Goal: Task Accomplishment & Management: Manage account settings

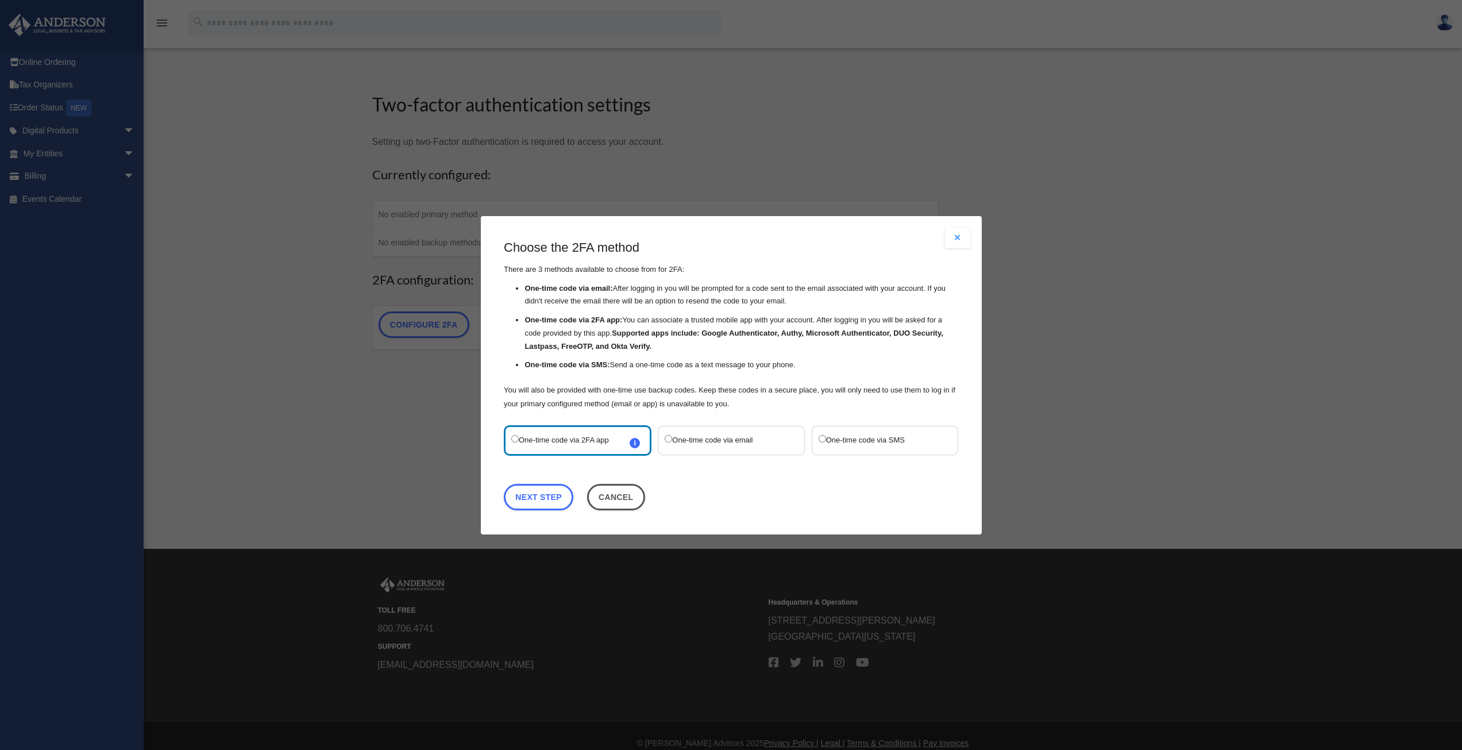
click at [826, 435] on label "One-time code via SMS" at bounding box center [878, 440] width 121 height 16
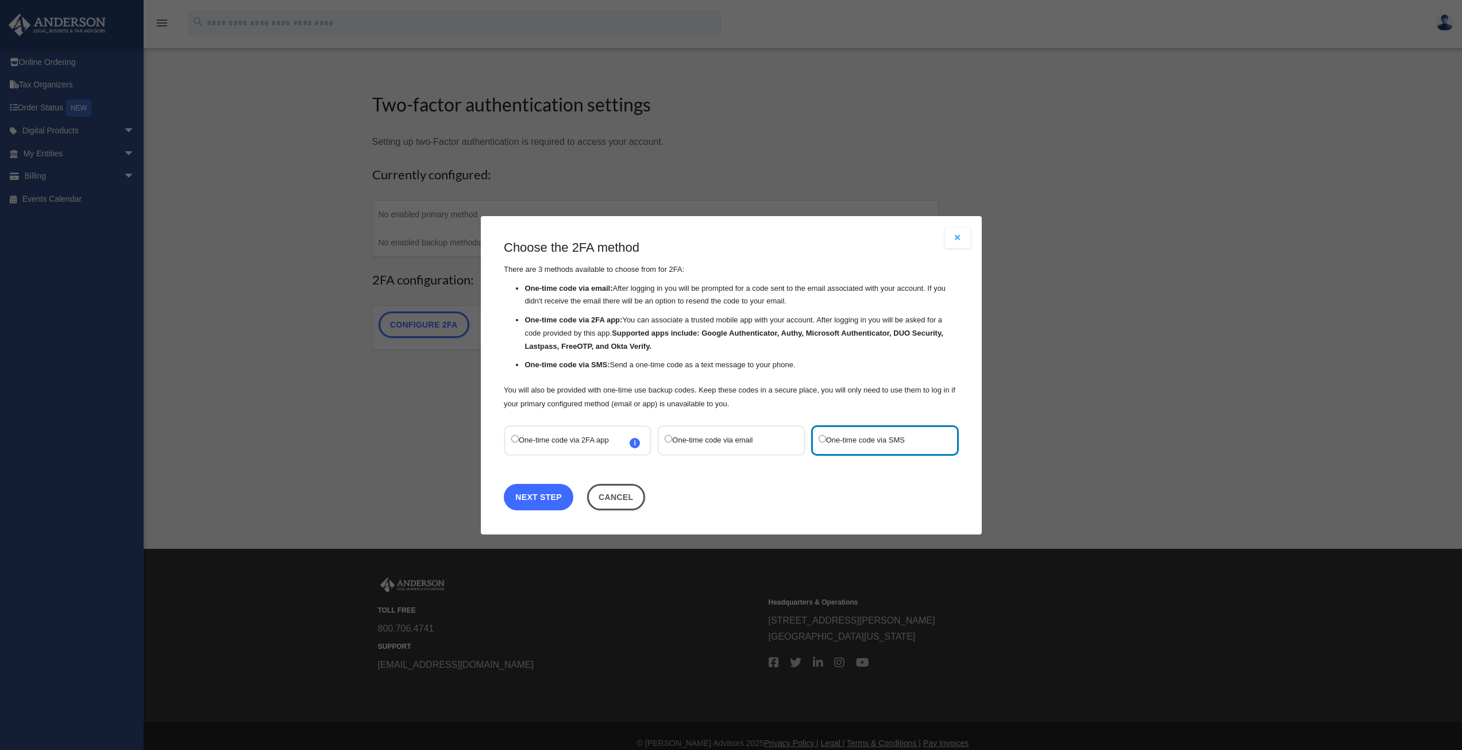
click at [542, 489] on link "Next Step" at bounding box center [539, 496] width 70 height 26
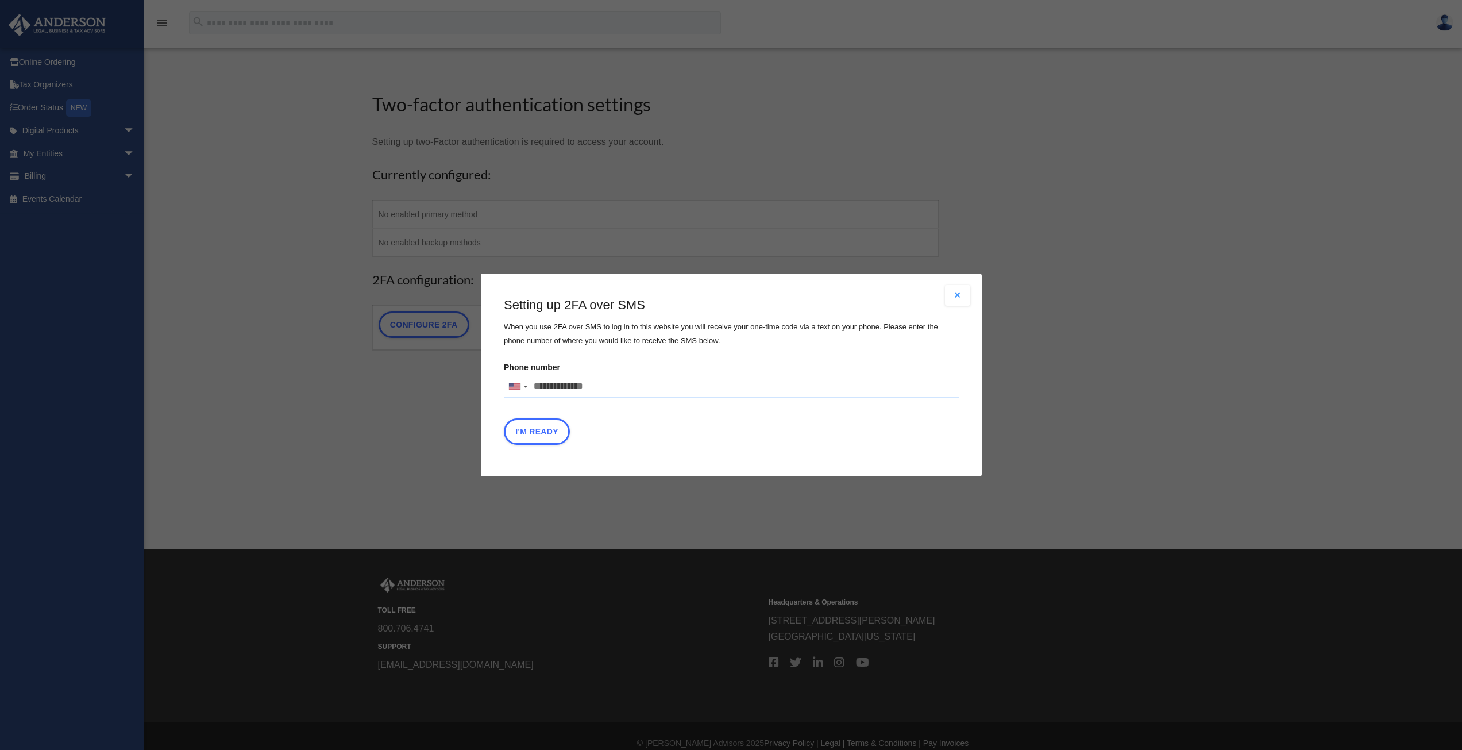
click at [562, 389] on input "Phone number United States +1 United Kingdom +44 Afghanistan (‫افغانستان‬‎) +93…" at bounding box center [731, 386] width 455 height 23
type input "**********"
click at [549, 426] on button "I'm Ready" at bounding box center [537, 431] width 66 height 26
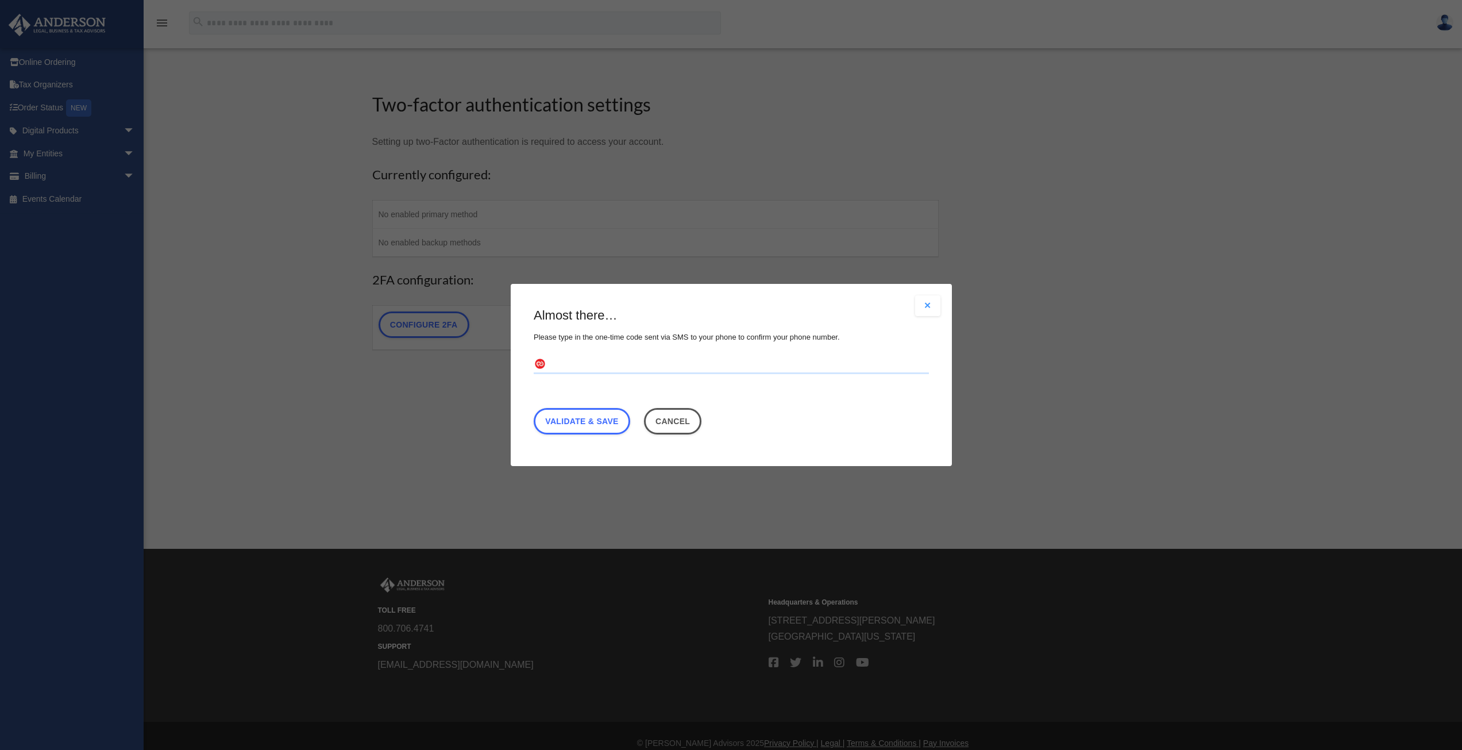
click at [577, 368] on input "text" at bounding box center [731, 365] width 395 height 18
type input "******"
click at [595, 426] on link "Validate & Save" at bounding box center [582, 421] width 96 height 26
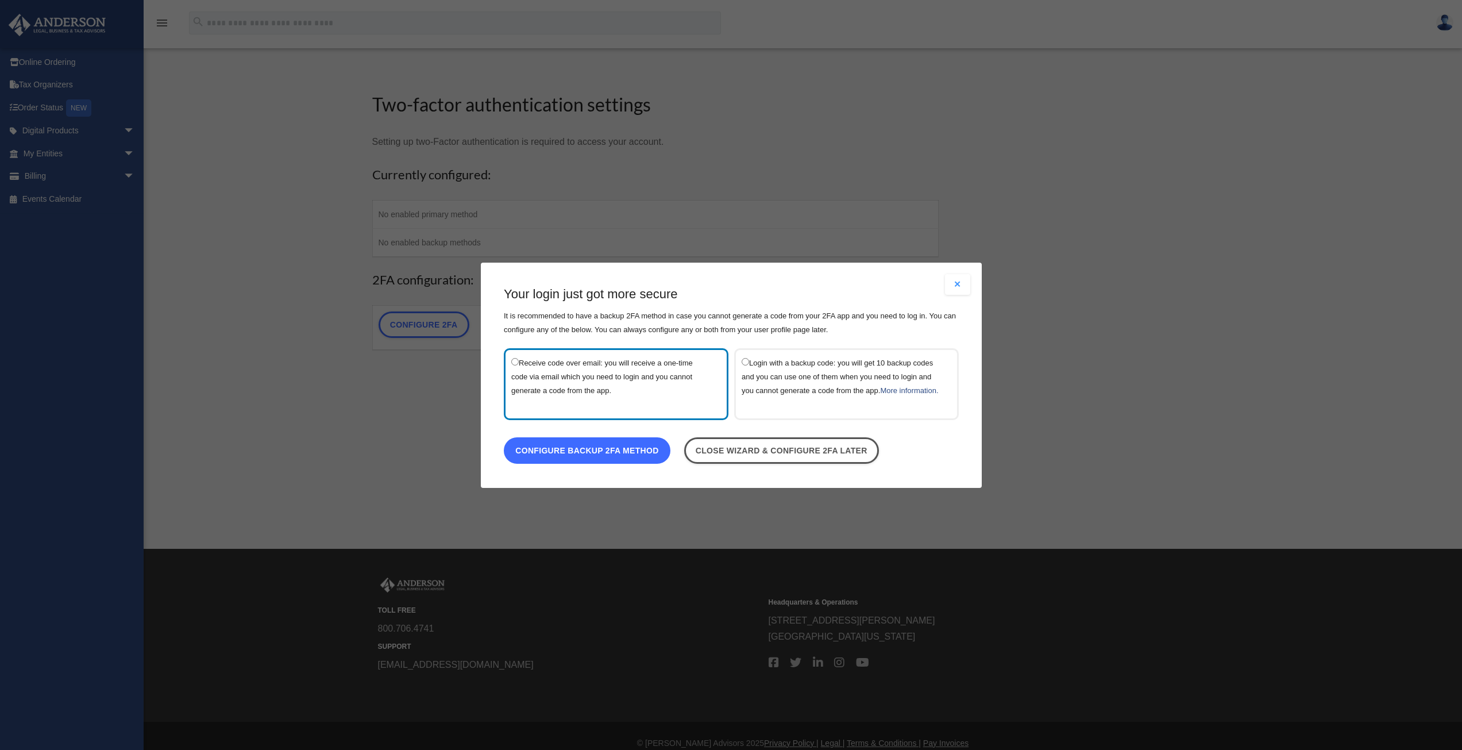
click at [589, 461] on link "Configure backup 2FA method" at bounding box center [587, 450] width 167 height 26
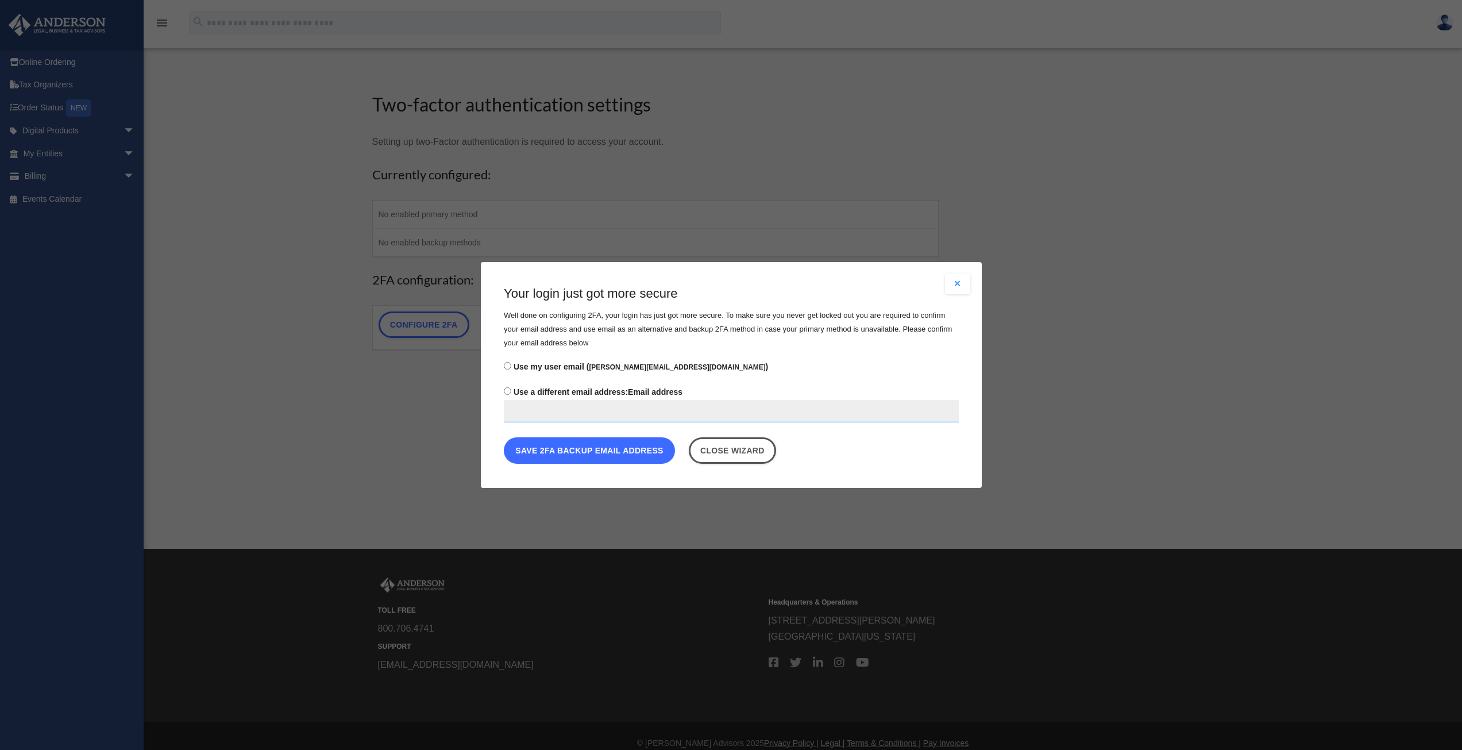
click at [587, 454] on button "Save 2FA backup email address" at bounding box center [589, 450] width 171 height 26
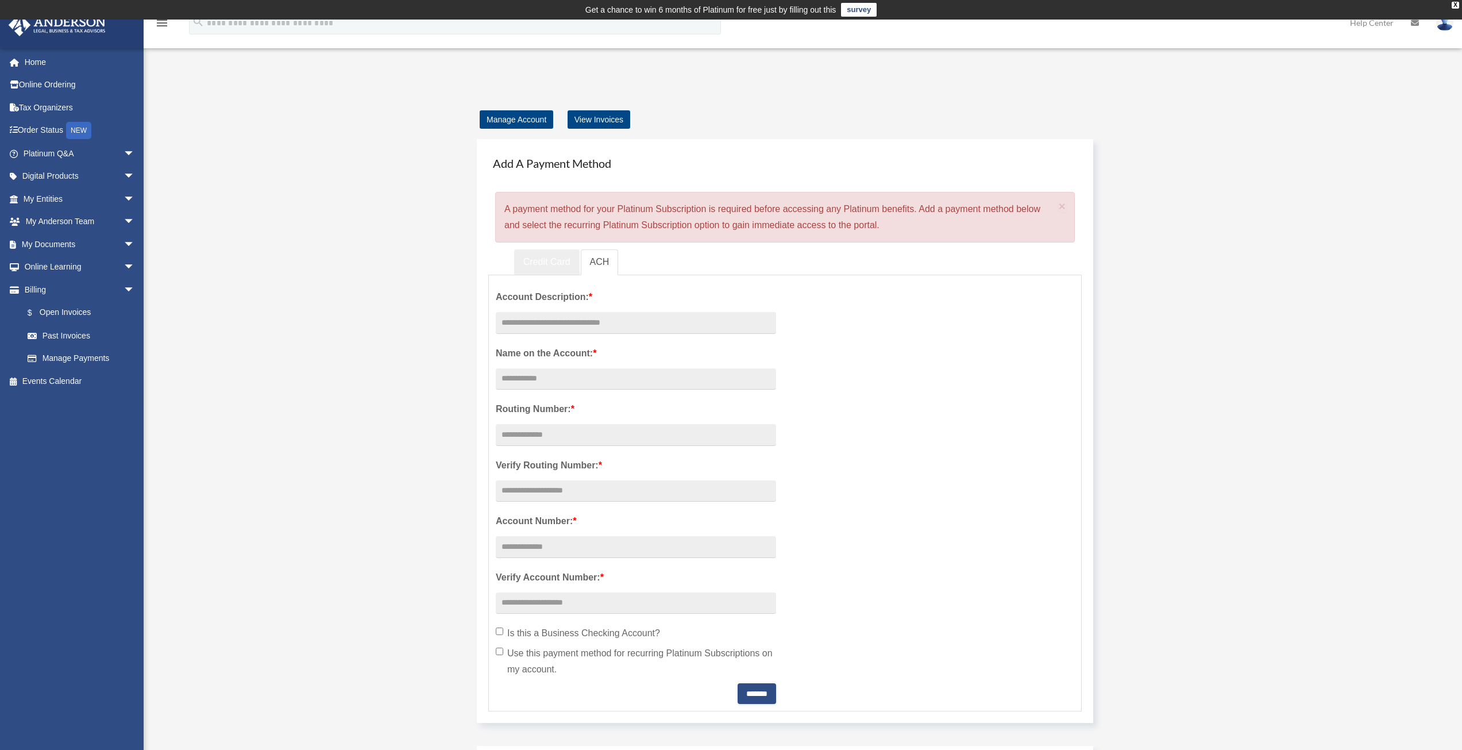
click at [566, 265] on link "Credit Card" at bounding box center [546, 262] width 65 height 26
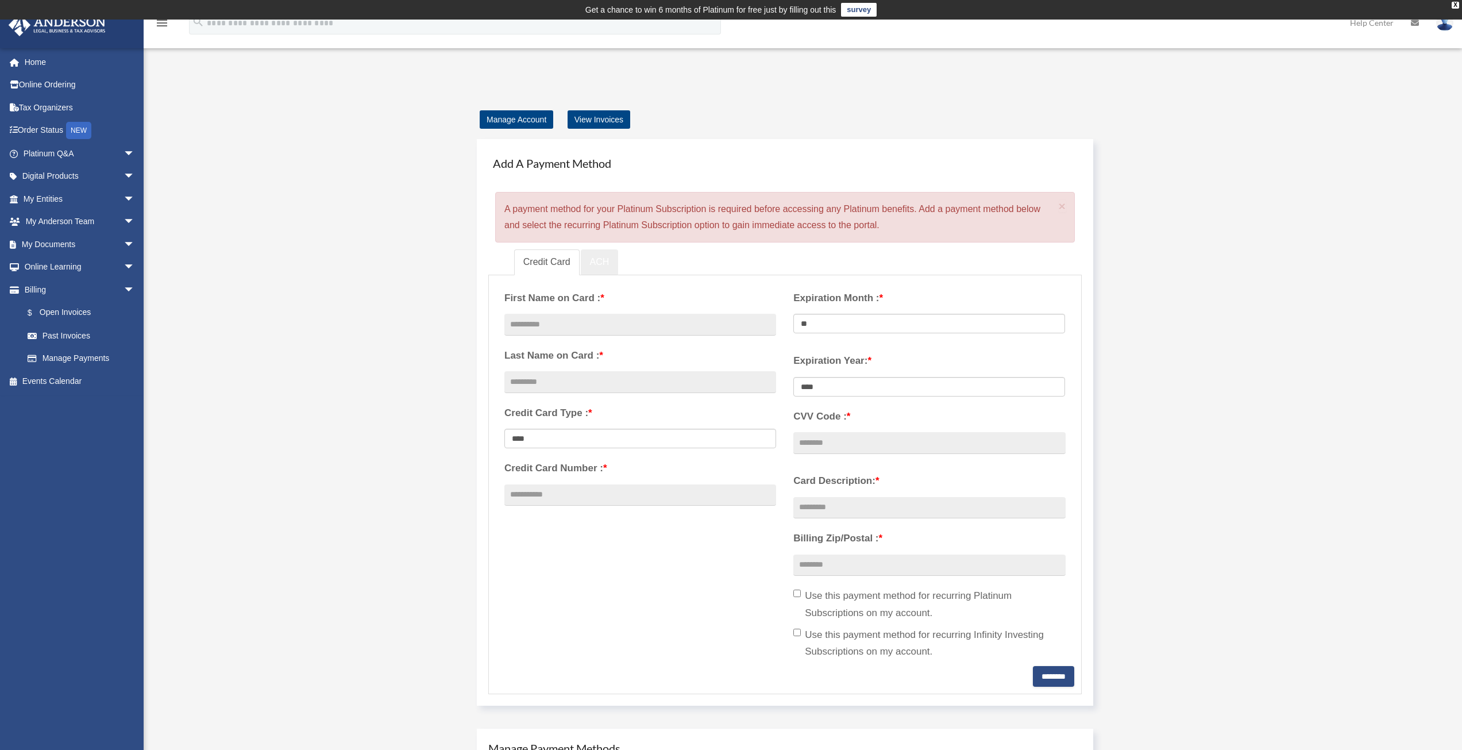
click at [600, 265] on link "ACH" at bounding box center [600, 262] width 38 height 26
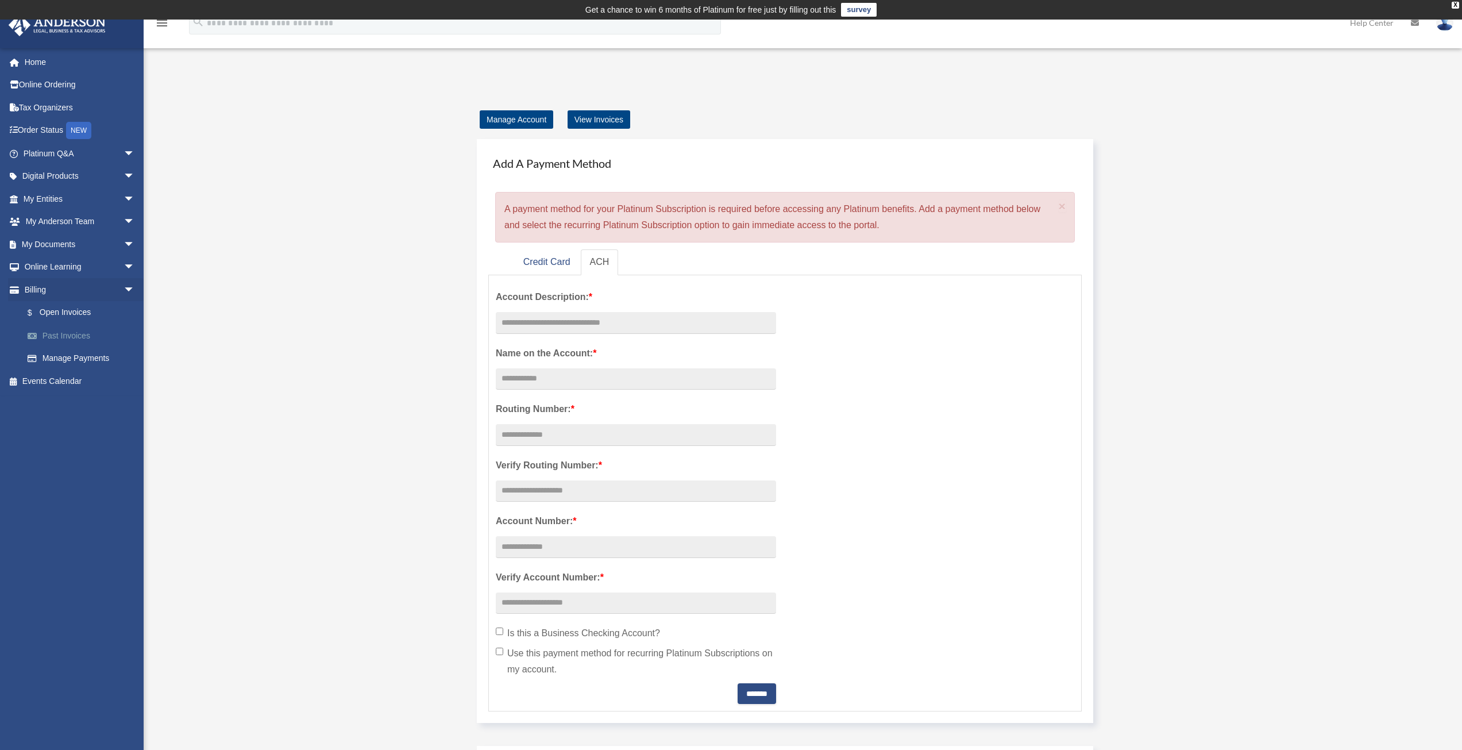
click at [69, 334] on link "Past Invoices" at bounding box center [84, 335] width 136 height 23
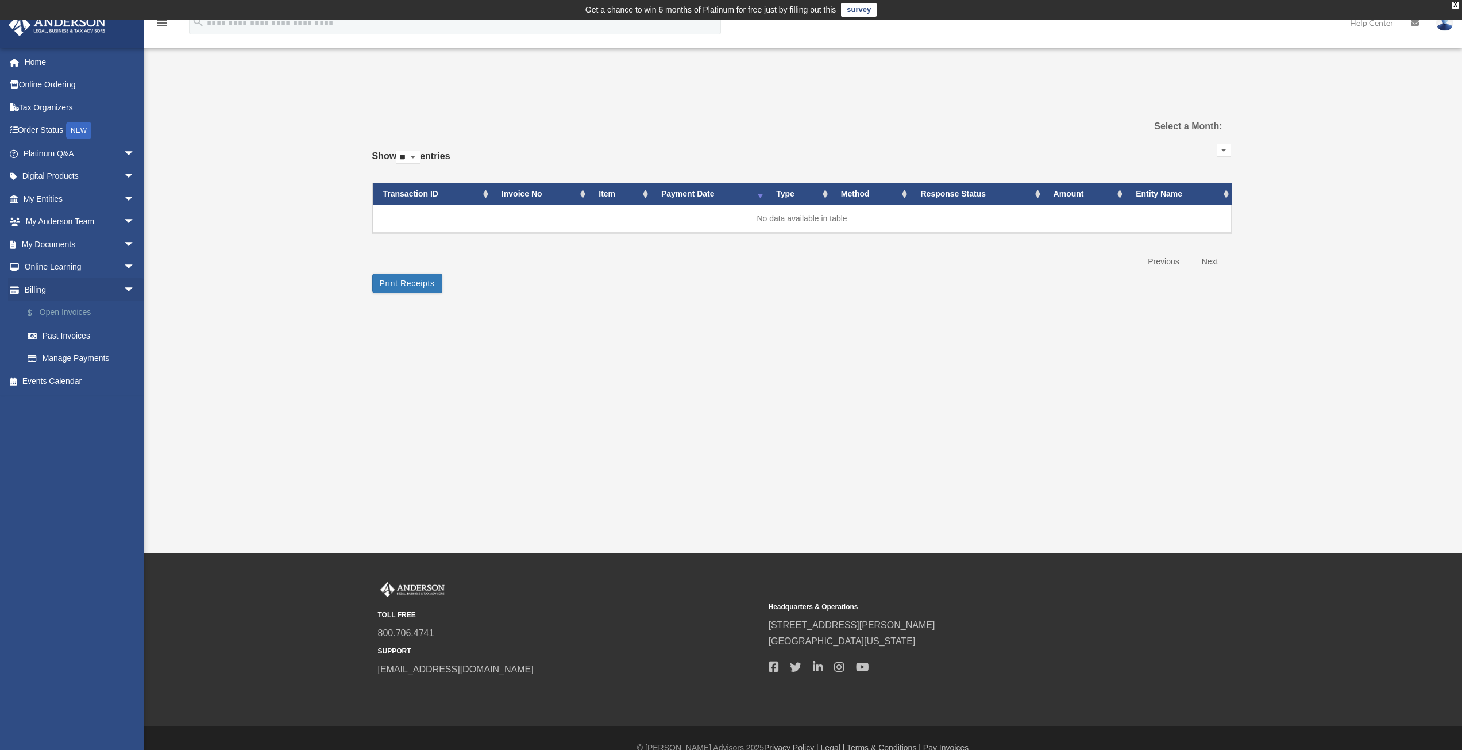
click at [57, 314] on link "$ Open Invoices" at bounding box center [84, 313] width 136 height 24
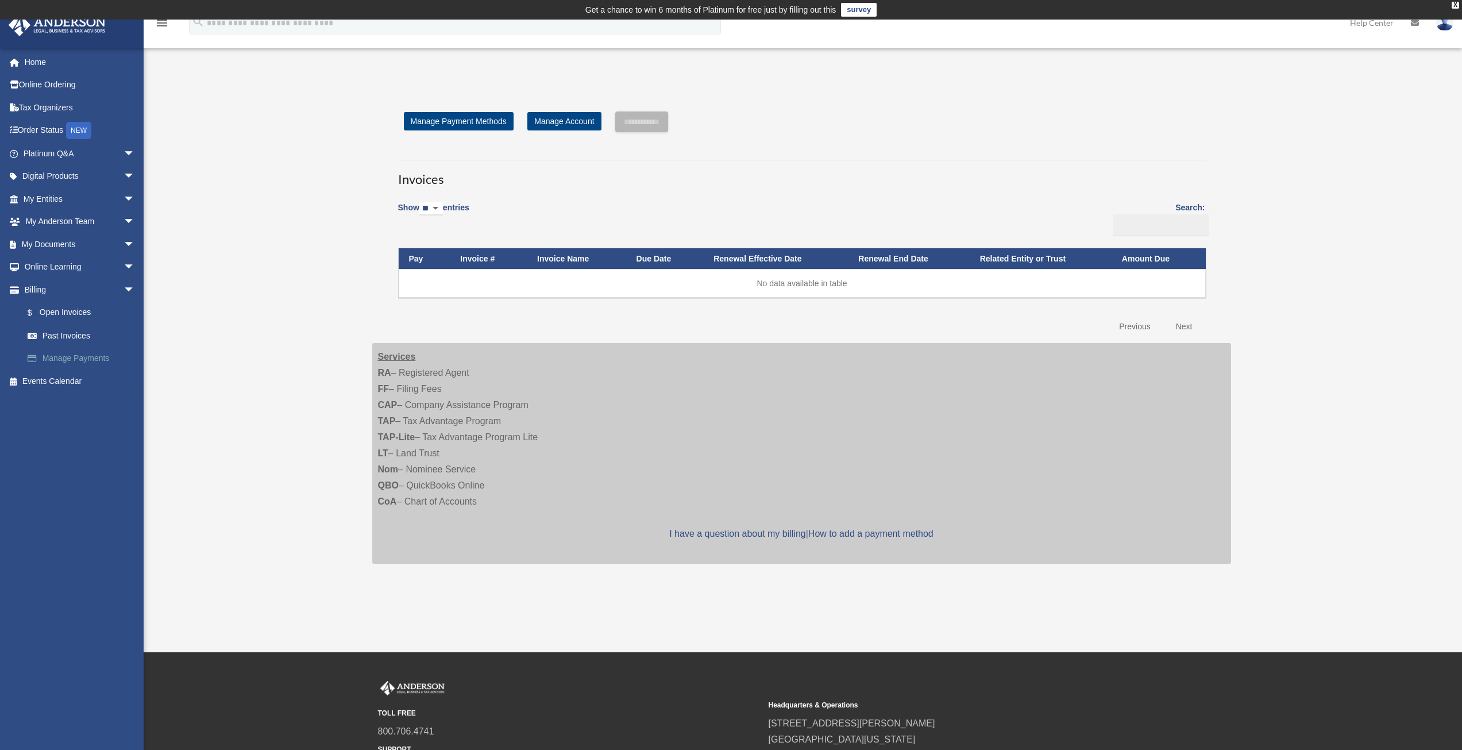
click at [72, 354] on link "Manage Payments" at bounding box center [84, 358] width 136 height 23
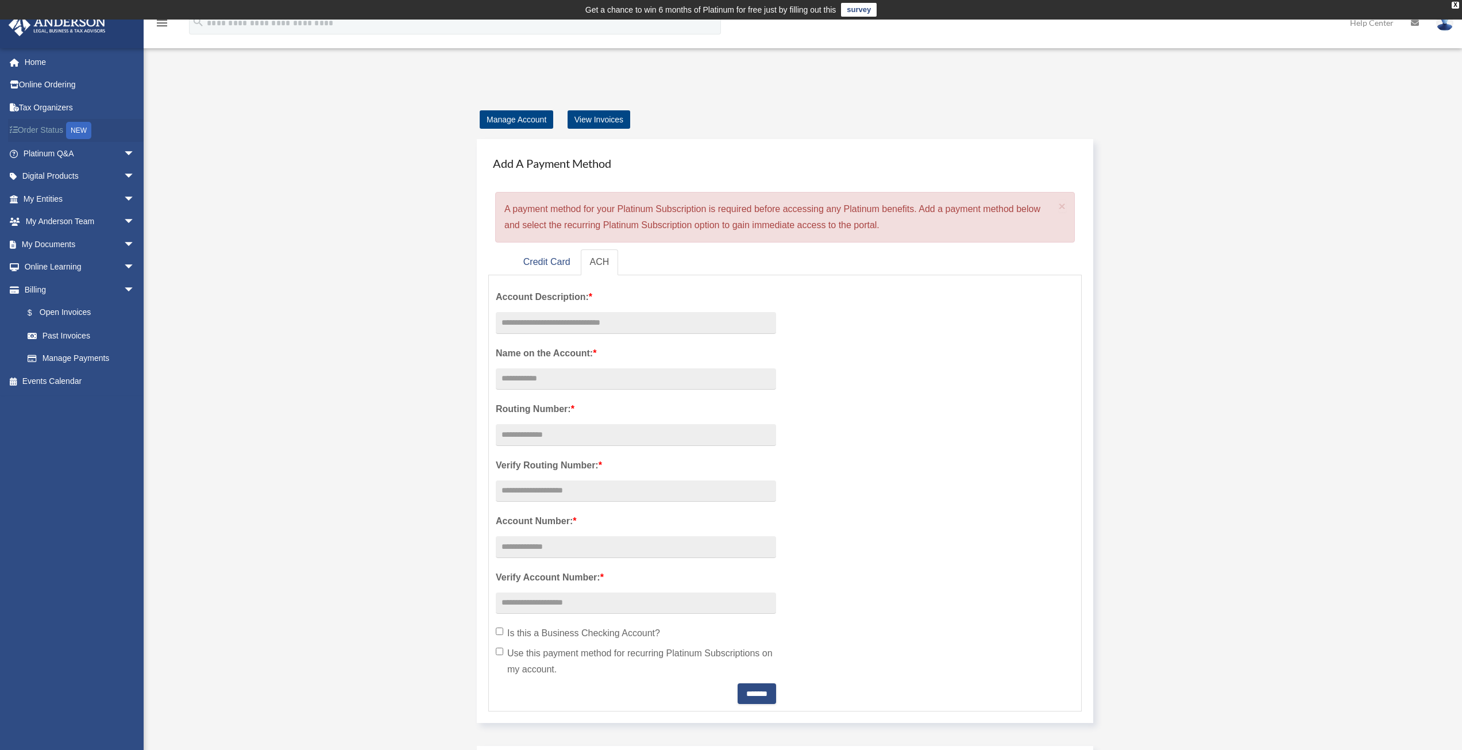
click at [52, 132] on link "Order Status NEW" at bounding box center [80, 131] width 144 height 24
click at [497, 123] on link "Manage Account" at bounding box center [517, 119] width 74 height 18
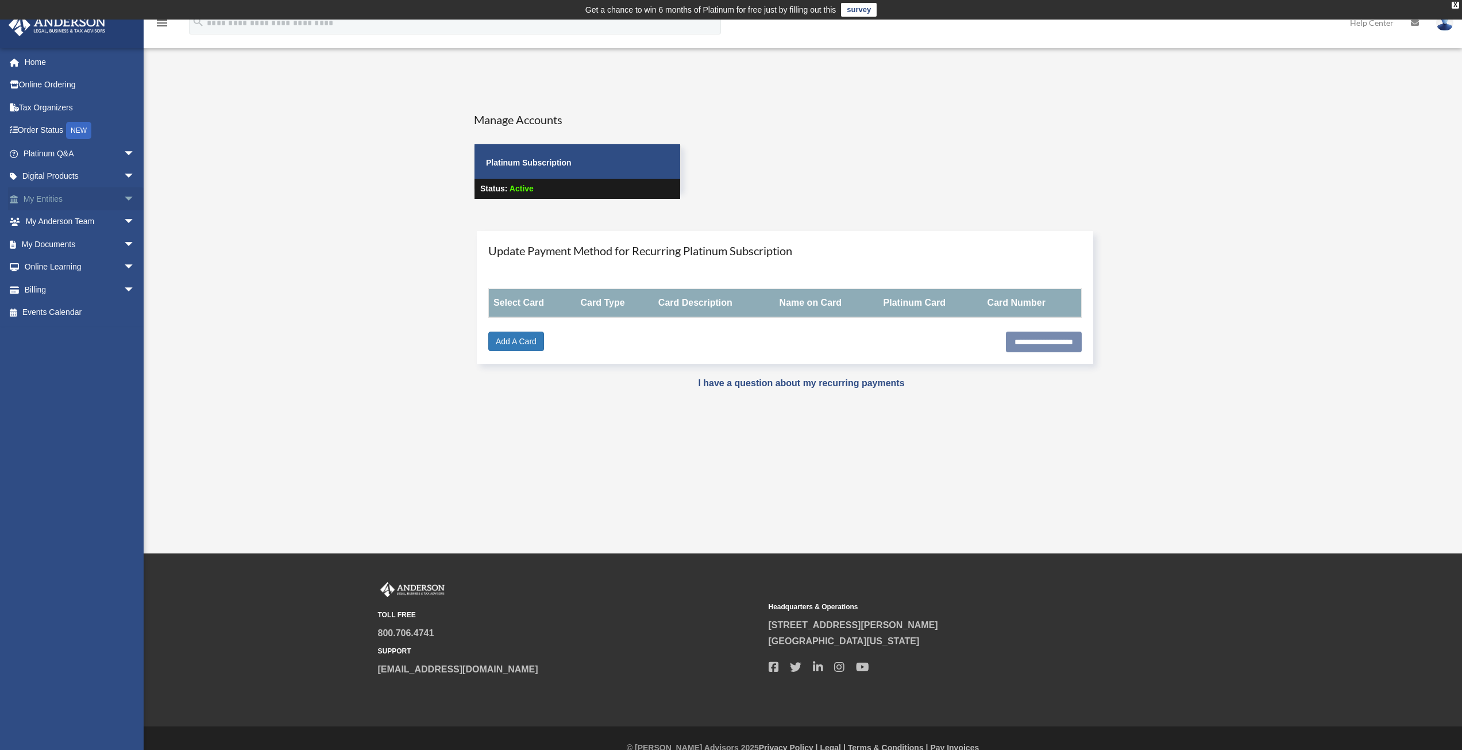
click at [123, 202] on span "arrow_drop_down" at bounding box center [134, 199] width 23 height 24
click at [123, 353] on span "arrow_drop_down" at bounding box center [134, 358] width 23 height 24
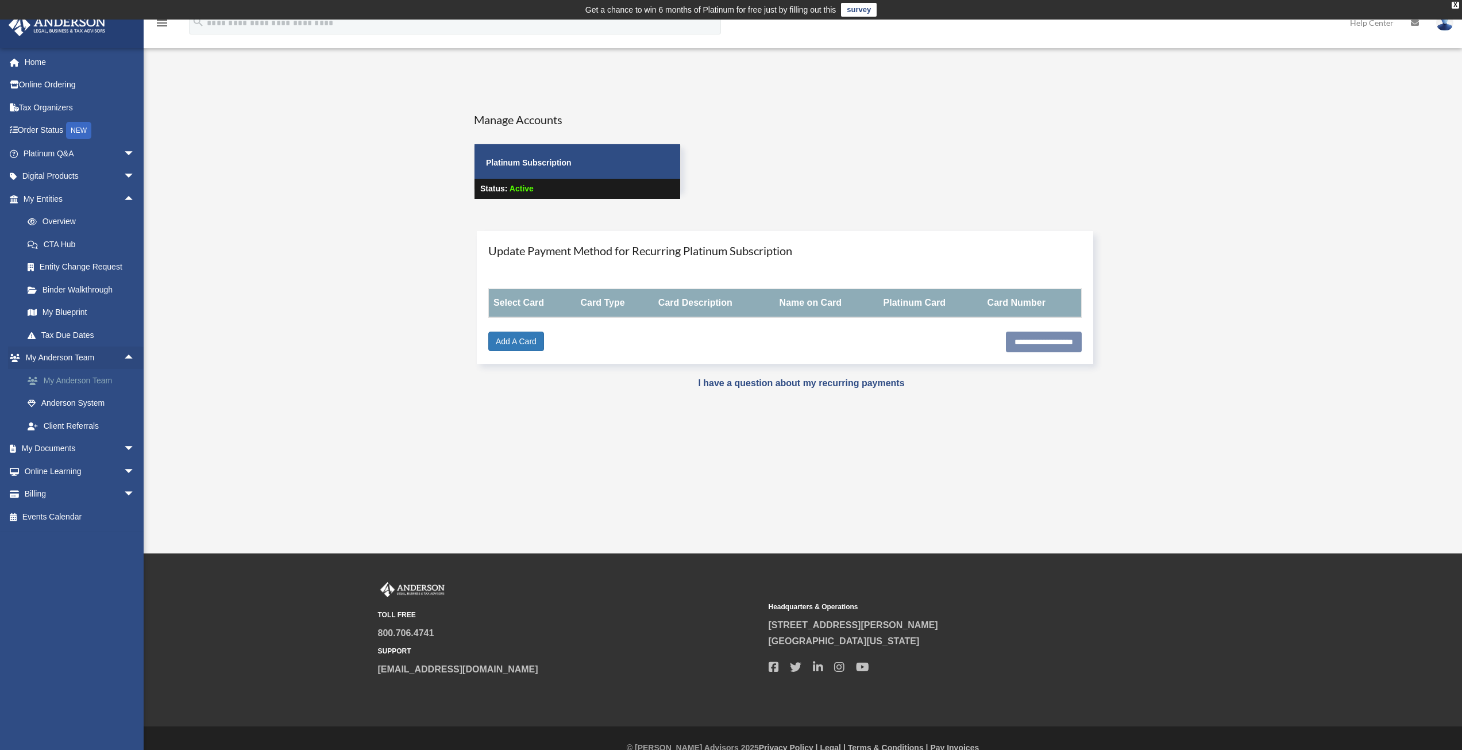
click at [88, 380] on link "My Anderson Team" at bounding box center [84, 380] width 136 height 23
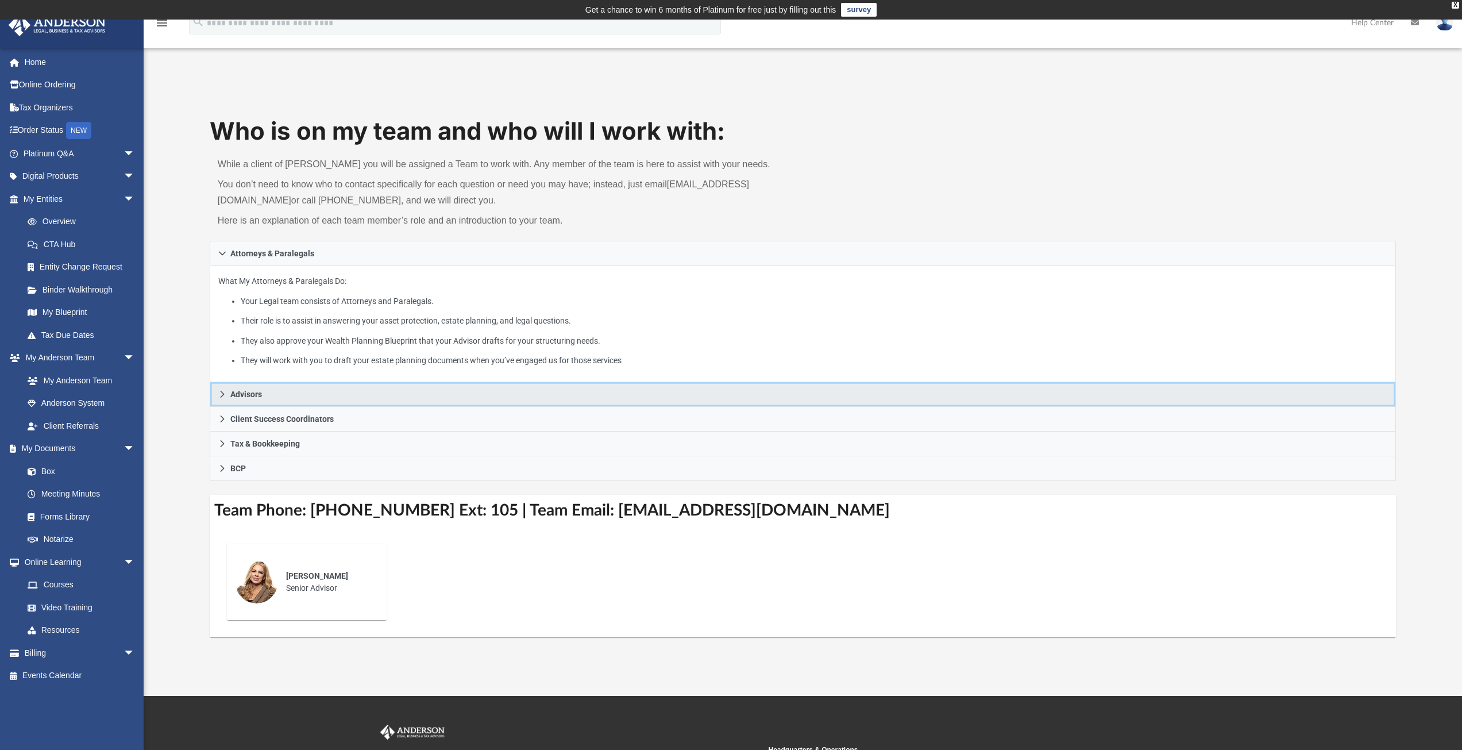
click at [220, 394] on icon at bounding box center [222, 394] width 8 height 8
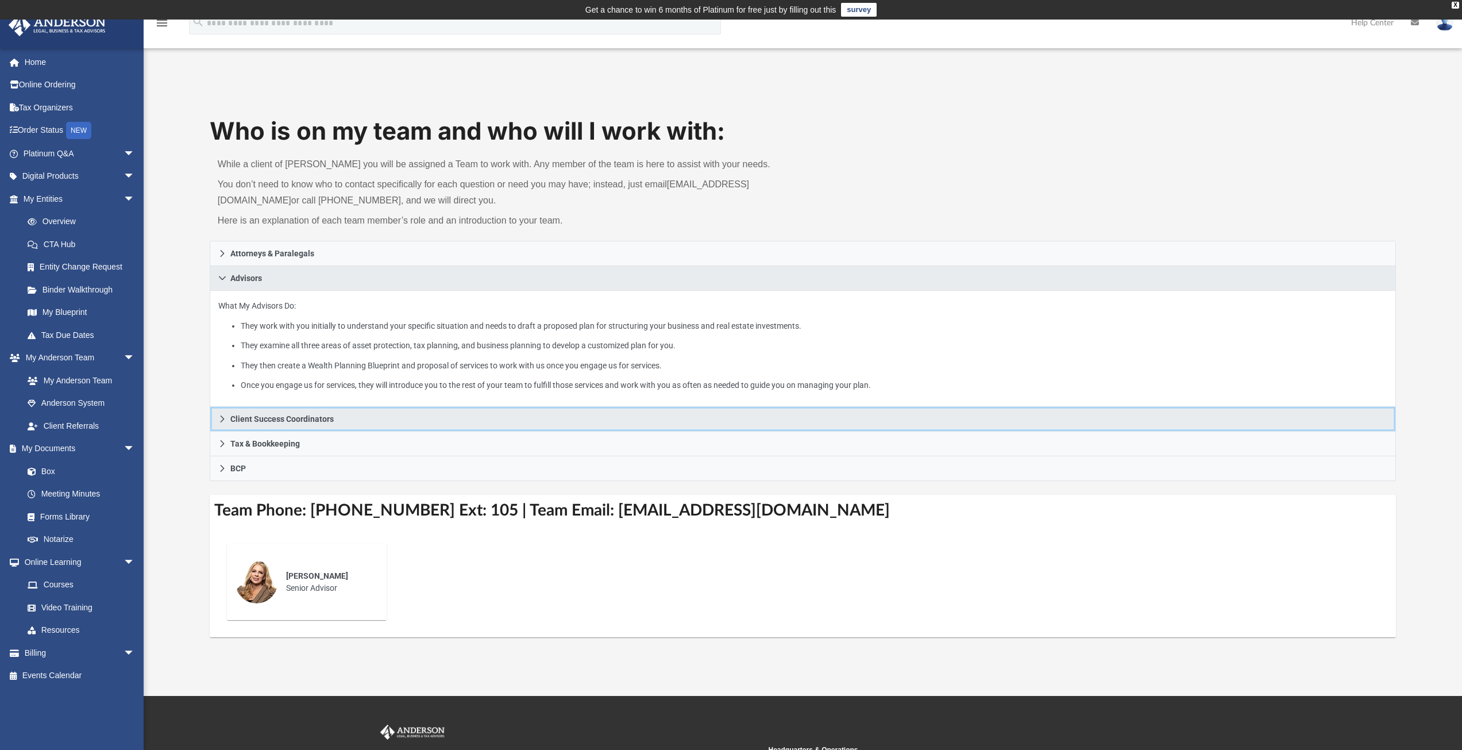
click at [223, 422] on icon at bounding box center [222, 419] width 8 height 8
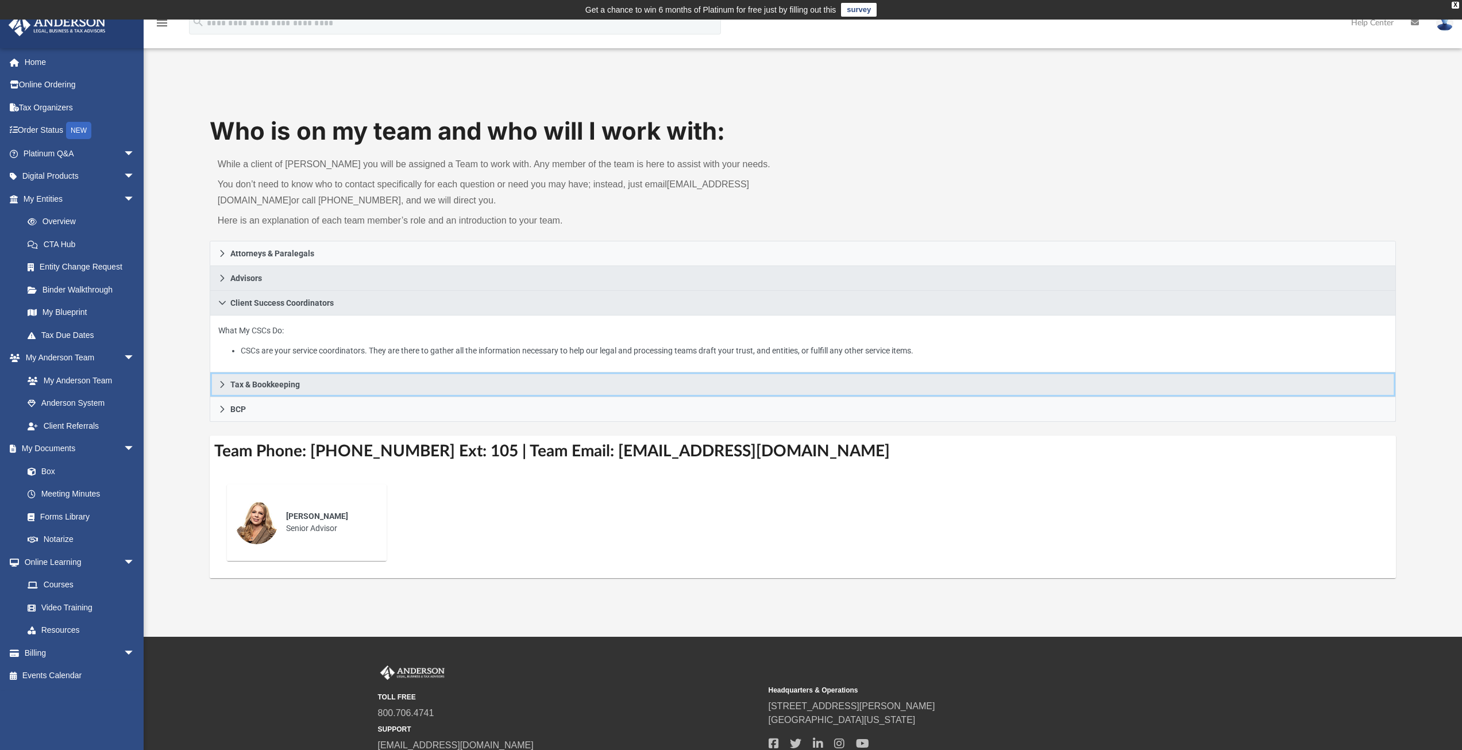
click at [220, 383] on icon at bounding box center [222, 384] width 8 height 8
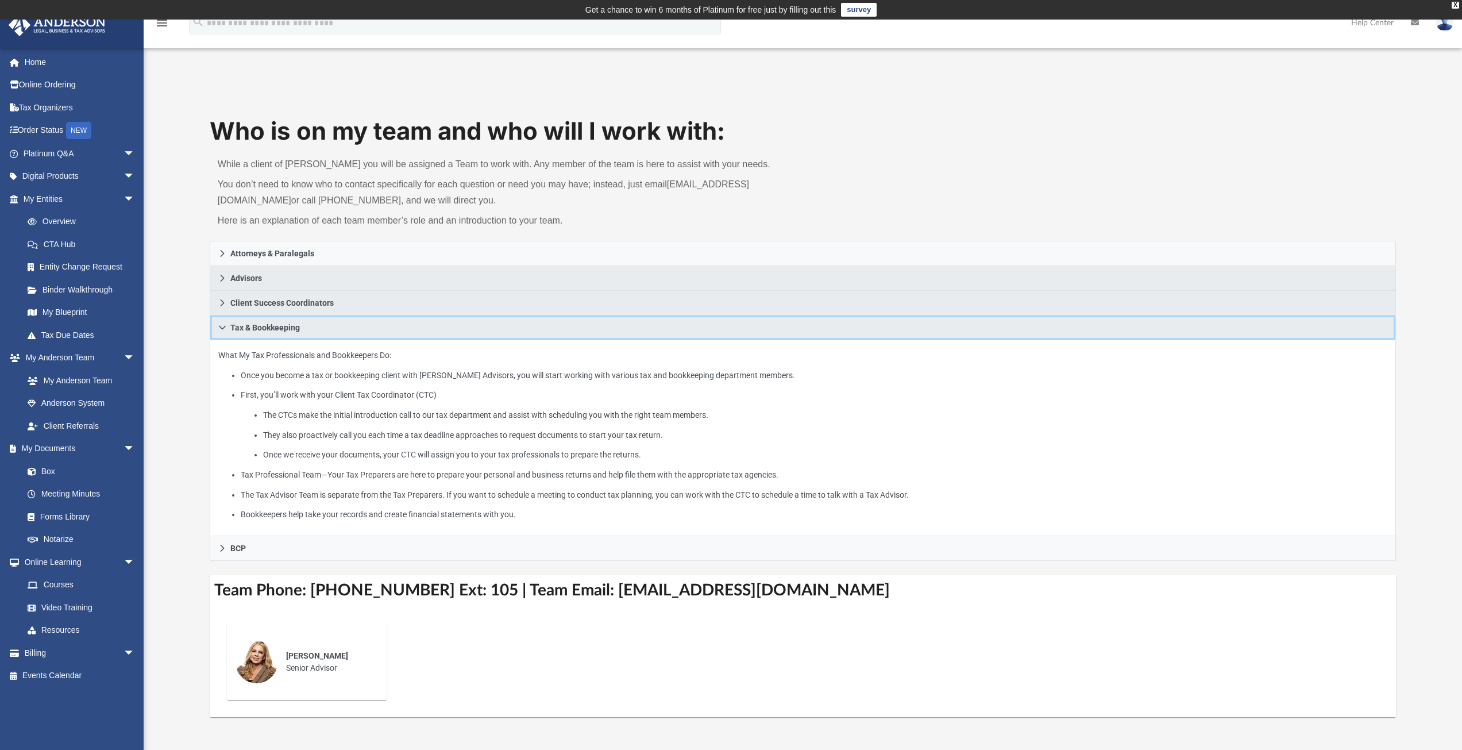
click at [219, 325] on icon at bounding box center [222, 327] width 8 height 8
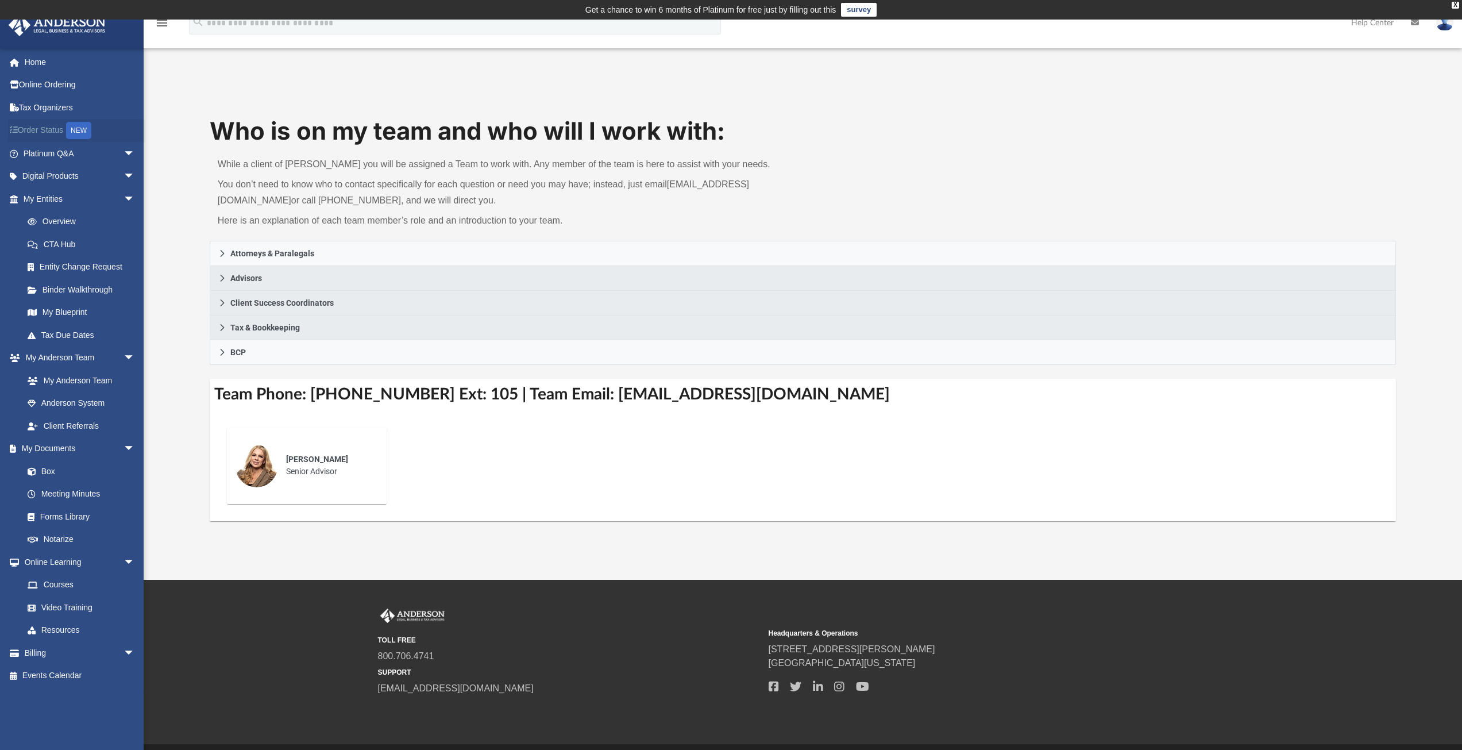
click at [51, 129] on link "Order Status NEW" at bounding box center [80, 131] width 144 height 24
